Goal: Information Seeking & Learning: Learn about a topic

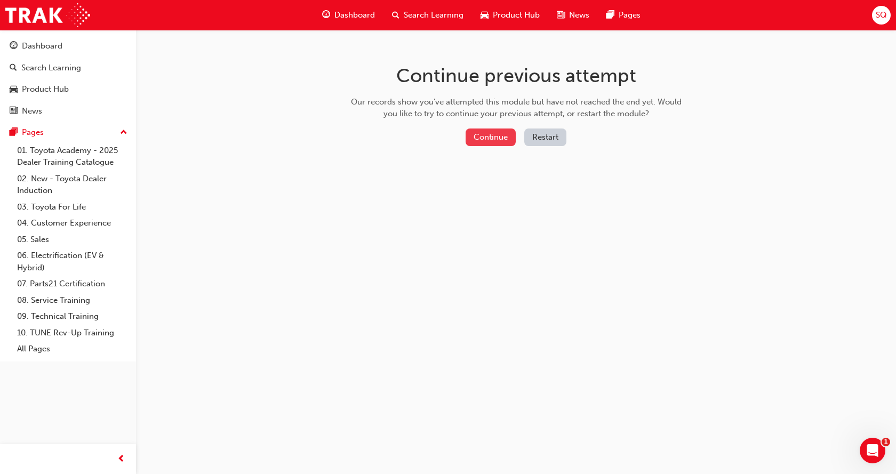
click at [500, 142] on button "Continue" at bounding box center [491, 138] width 50 height 18
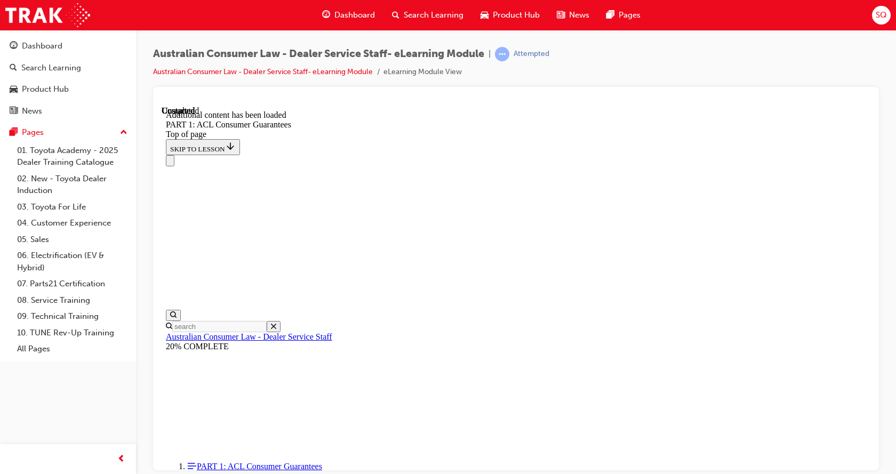
scroll to position [887, 0]
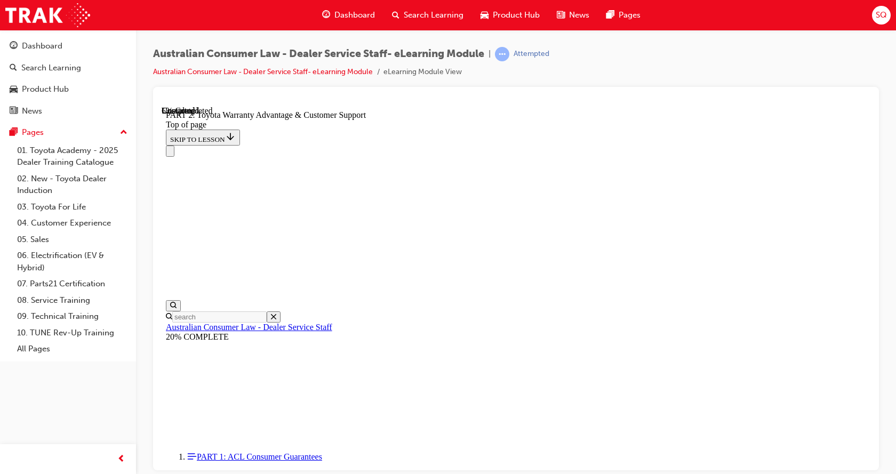
scroll to position [373, 0]
drag, startPoint x: 499, startPoint y: 308, endPoint x: 293, endPoint y: 321, distance: 205.8
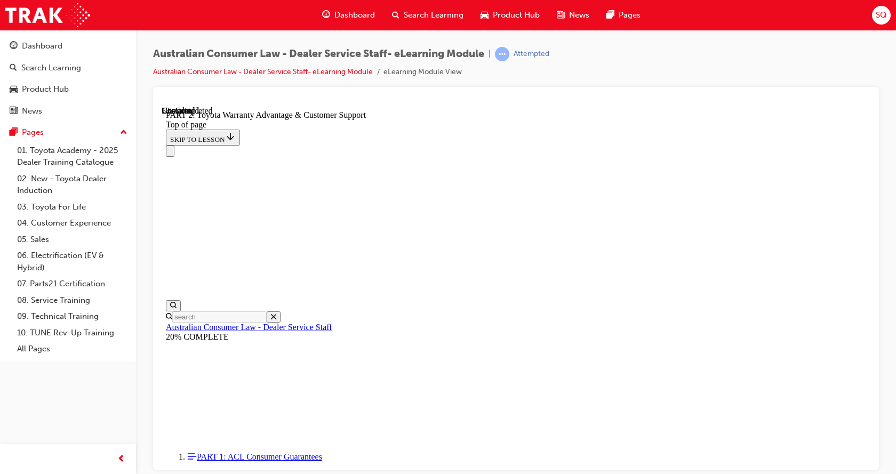
scroll to position [755, 0]
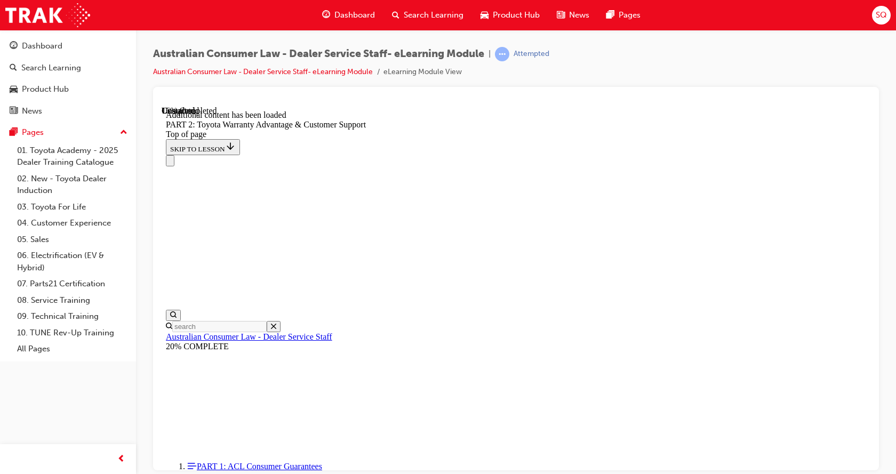
scroll to position [1070, 0]
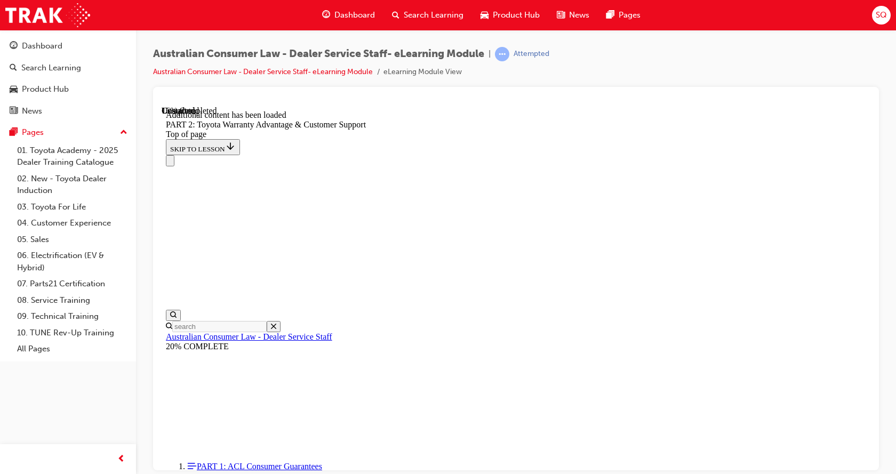
scroll to position [1086, 0]
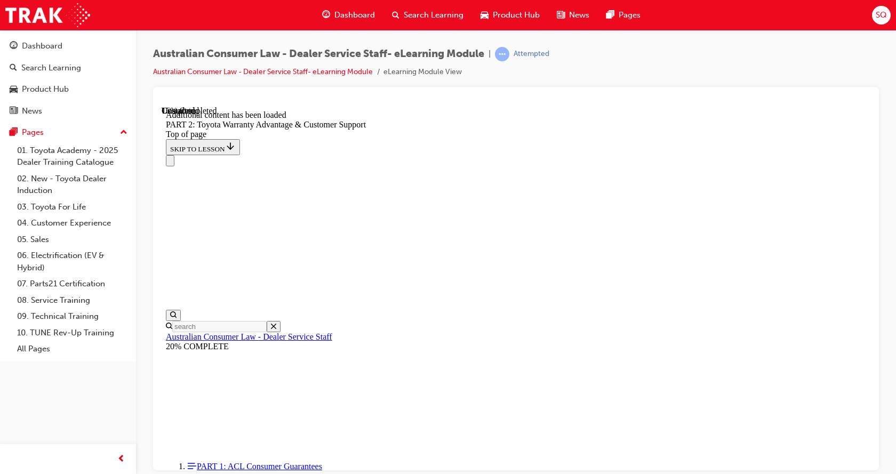
scroll to position [1202, 0]
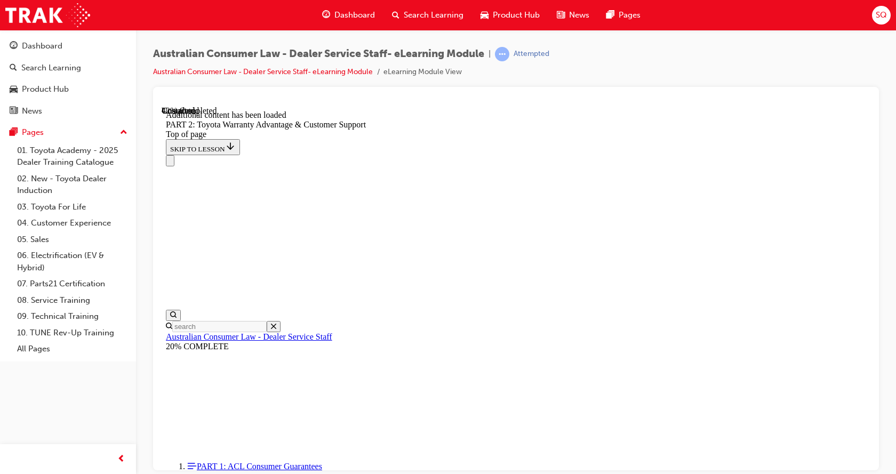
scroll to position [1720, 0]
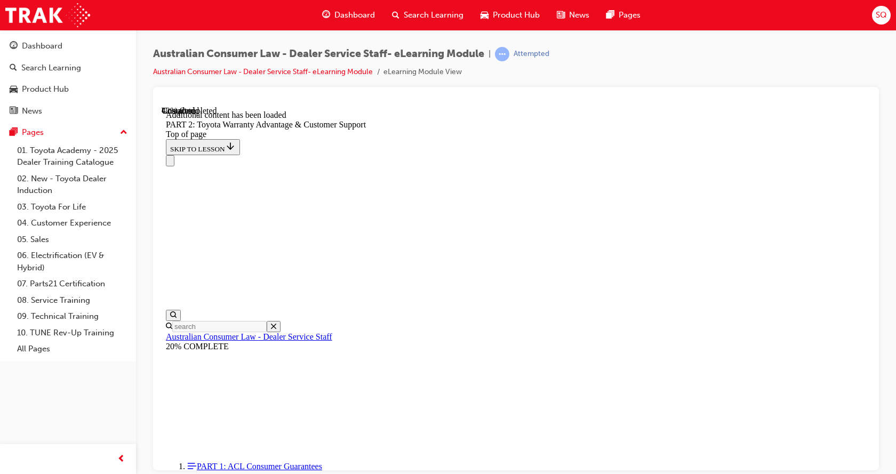
scroll to position [1879, 0]
